Goal: Navigation & Orientation: Find specific page/section

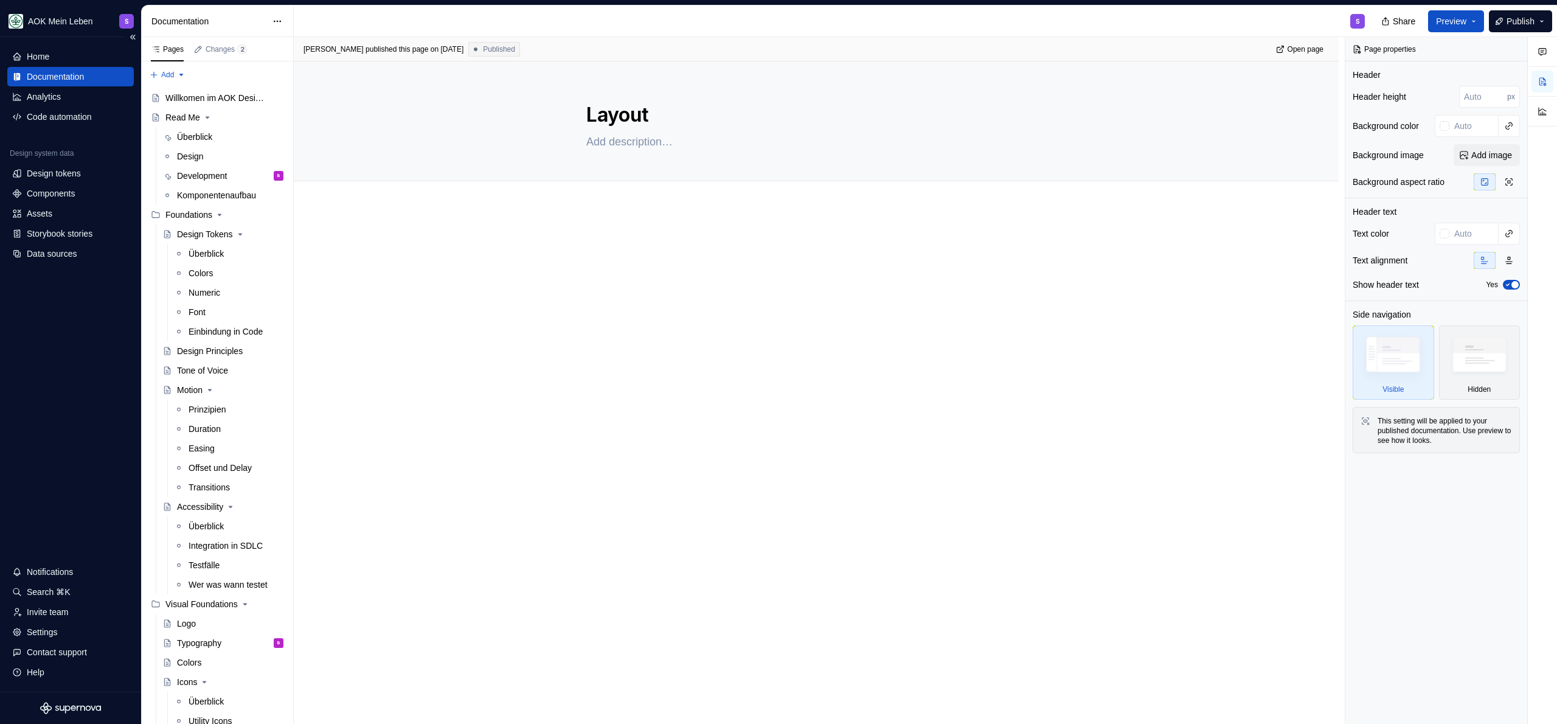
type textarea "*"
click at [61, 239] on div "Storybook stories" at bounding box center [60, 234] width 66 height 12
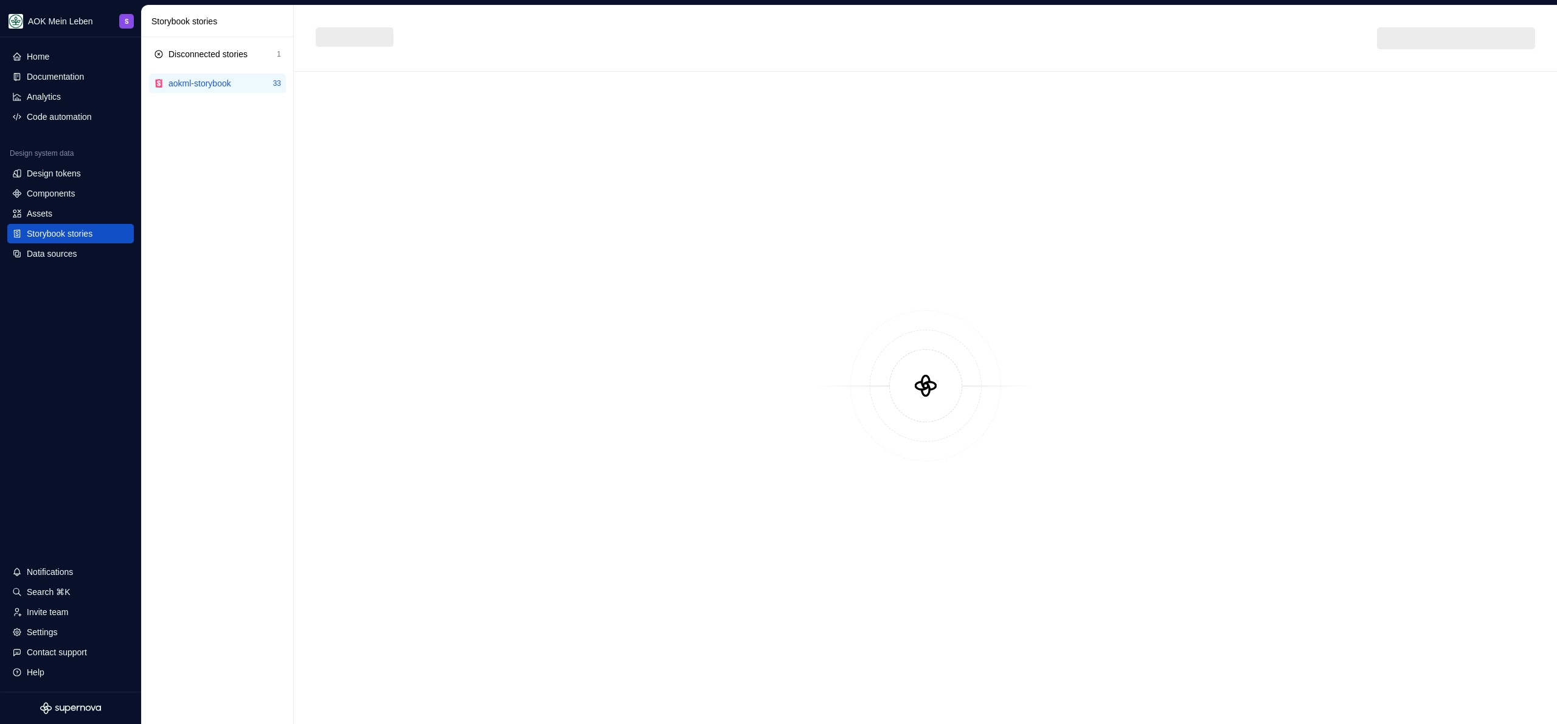
click at [250, 20] on div "Storybook stories" at bounding box center [219, 21] width 137 height 12
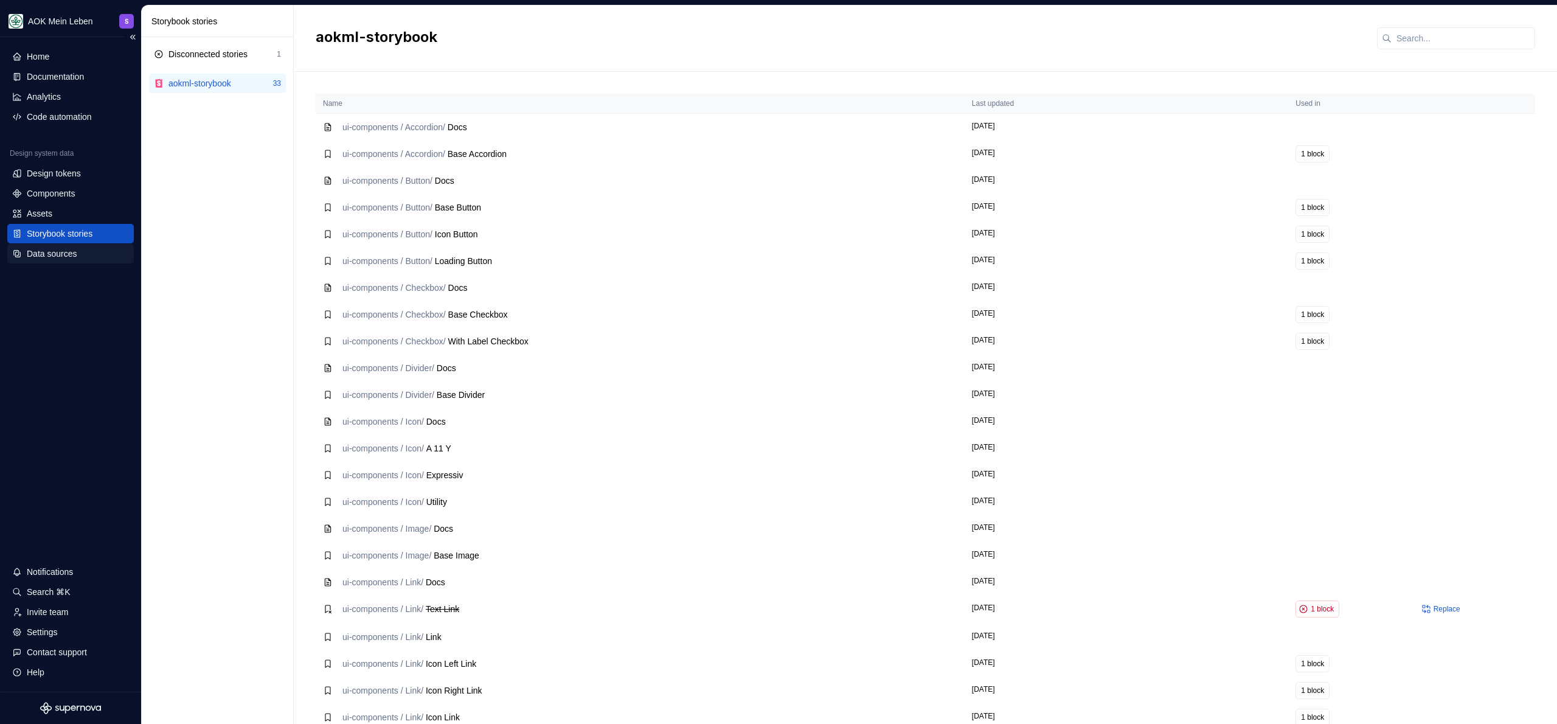
click at [48, 248] on div "Data sources" at bounding box center [52, 254] width 50 height 12
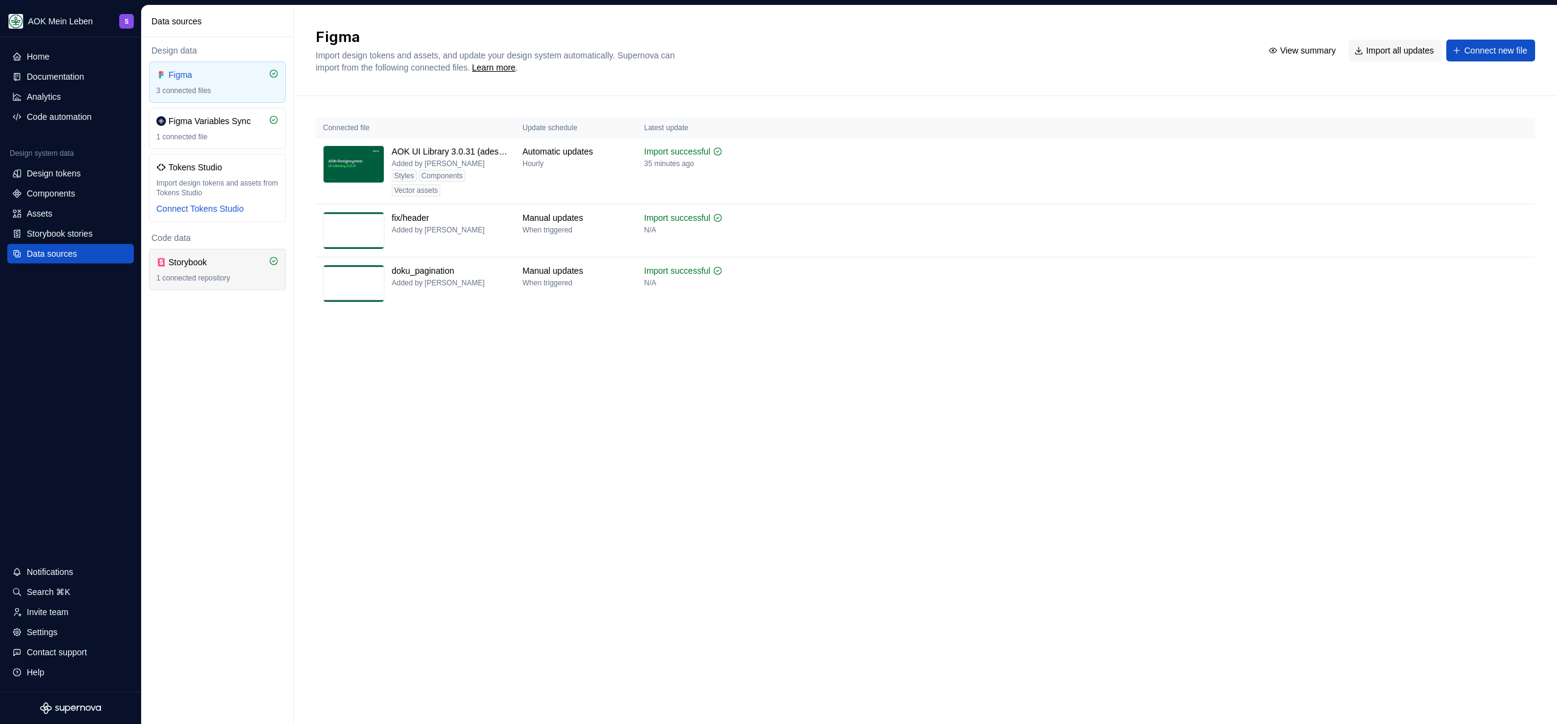
click at [231, 276] on div "1 connected repository" at bounding box center [217, 278] width 122 height 10
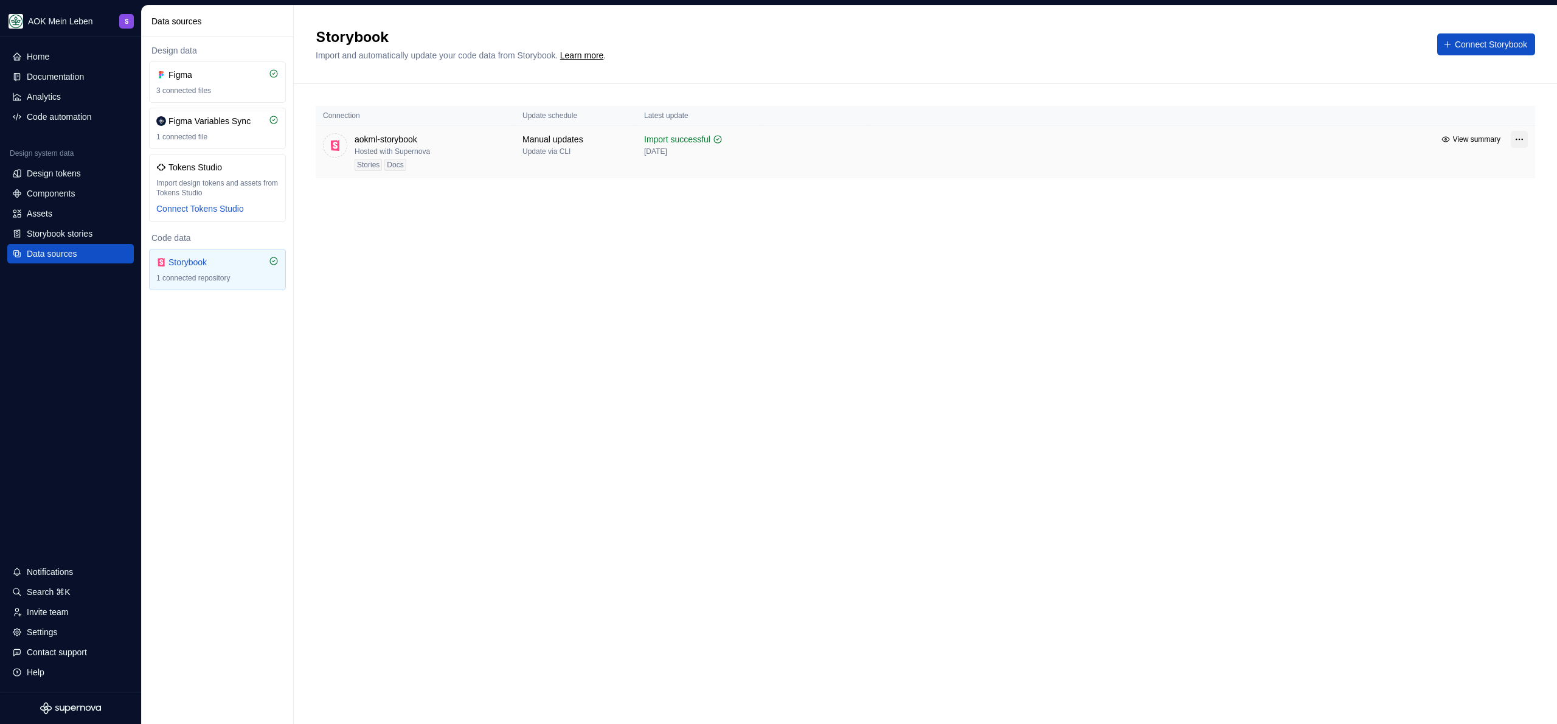
click at [1528, 142] on html "AOK Mein Leben S Home Documentation Analytics Code automation Design system dat…" at bounding box center [778, 362] width 1557 height 724
click at [1487, 182] on link "Open Storybook" at bounding box center [1472, 182] width 82 height 12
